Goal: Task Accomplishment & Management: Complete application form

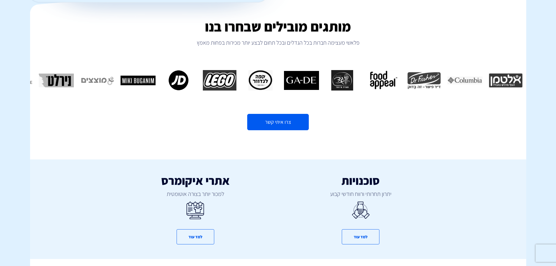
click at [292, 116] on link "צרו איתי קשר" at bounding box center [278, 122] width 62 height 16
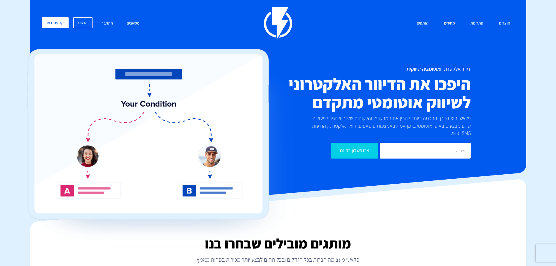
click at [446, 22] on link "מחירים" at bounding box center [450, 23] width 20 height 13
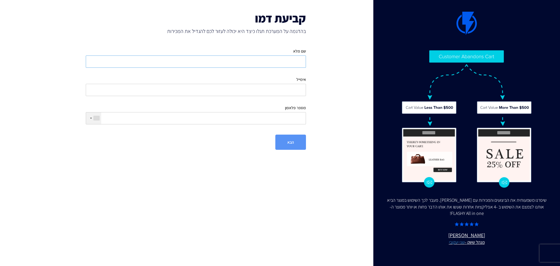
drag, startPoint x: 0, startPoint y: 0, endPoint x: 284, endPoint y: 63, distance: 290.9
click at [284, 63] on input "שם מלא" at bounding box center [196, 61] width 220 height 12
type input "Shalom Dadon"
type input "0504530223"
click at [282, 90] on input "אימייל" at bounding box center [196, 90] width 220 height 12
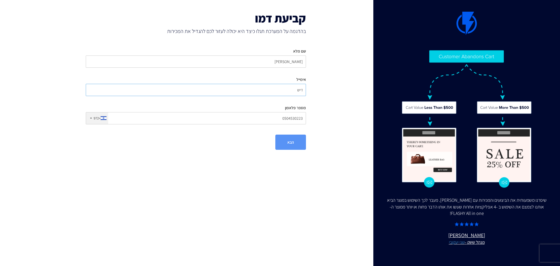
click at [301, 90] on input "דיש" at bounding box center [196, 90] width 220 height 12
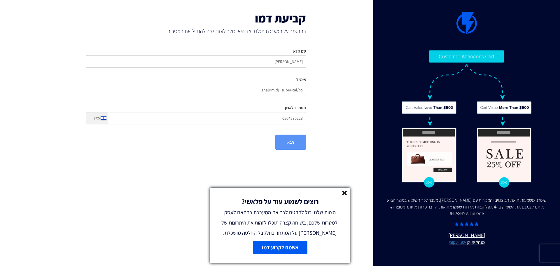
drag, startPoint x: 297, startPoint y: 91, endPoint x: 310, endPoint y: 91, distance: 12.8
click at [310, 91] on div "שם מלא Shalom Dadon אימייל shalom.d@super-tal/co מספר פלאפון +972 United States…" at bounding box center [195, 86] width 229 height 85
type input "shalom.d@super-tal.com"
click at [286, 144] on button "הבא" at bounding box center [291, 142] width 31 height 15
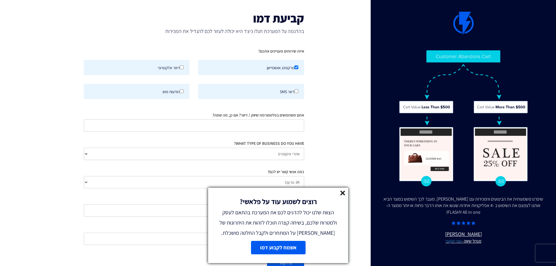
scroll to position [16, 0]
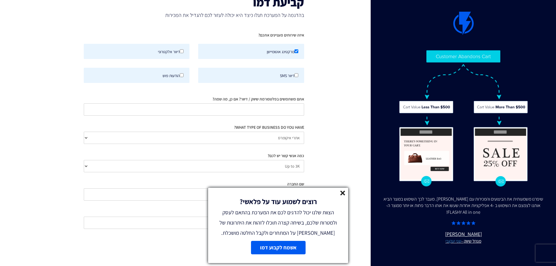
click at [342, 192] on line at bounding box center [343, 193] width 4 height 4
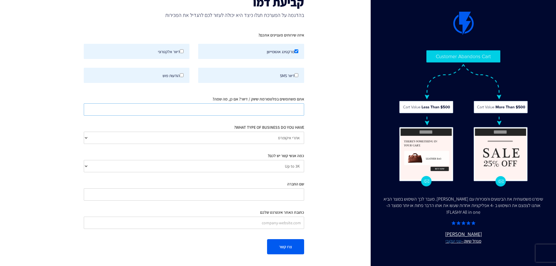
click at [285, 109] on input "אתם משתמשים בפלטפורמת שיווק / דיוור? אם כן, מה שמה?" at bounding box center [194, 109] width 220 height 12
type input "kt"
click at [278, 136] on select "אתרי איקומרס Agency / Freelancer SaaS Other" at bounding box center [194, 138] width 220 height 12
select select "Other"
click at [84, 132] on select "אתרי איקומרס Agency / Freelancer SaaS Other" at bounding box center [194, 138] width 220 height 12
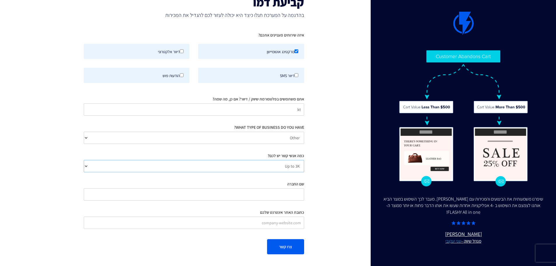
click at [264, 166] on select "Up to 3K 3K-10K 10K-25K 25K-50K 50K-100K 100K-250K 250K-500K 500K-1M 1M+" at bounding box center [194, 166] width 220 height 12
select select "number:50000"
click at [84, 160] on select "Up to 3K 3K-10K 10K-25K 25K-50K 50K-100K 100K-250K 250K-500K 500K-1M 1M+" at bounding box center [194, 166] width 220 height 12
click at [279, 190] on input "שם החברה" at bounding box center [194, 194] width 220 height 12
click at [296, 196] on input "xupryk" at bounding box center [194, 194] width 220 height 12
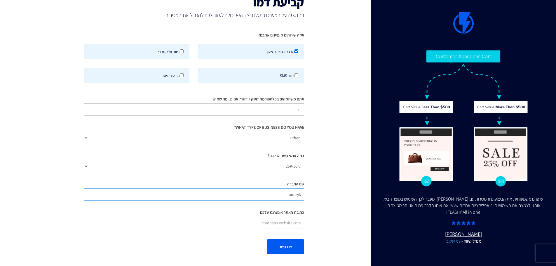
click at [296, 196] on input "xupryk" at bounding box center [194, 194] width 220 height 12
type input "סופר טל"
click at [289, 222] on input "כתובת האתר אינטרנט שלכם" at bounding box center [194, 223] width 220 height 12
click at [240, 224] on input "כתובת האתר אינטרנט שלכם" at bounding box center [194, 223] width 220 height 12
paste input "https://super-tal.com/"
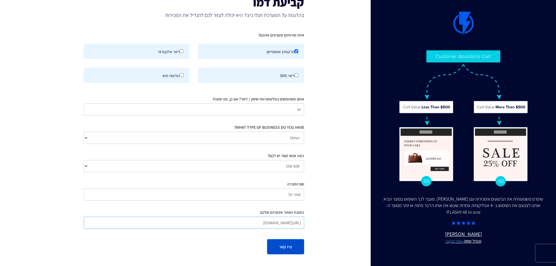
type input "https://super-tal.com/"
click at [285, 251] on button "צרו קשר" at bounding box center [285, 246] width 37 height 15
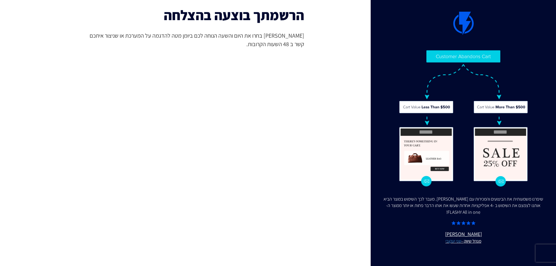
scroll to position [0, 0]
